Goal: Task Accomplishment & Management: Use online tool/utility

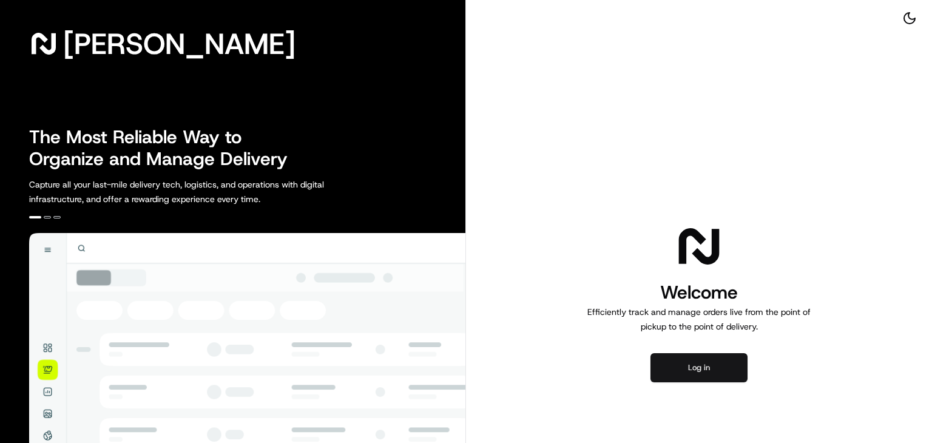
click at [677, 357] on button "Log in" at bounding box center [699, 367] width 97 height 29
